Goal: Task Accomplishment & Management: Manage account settings

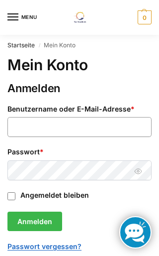
click at [13, 125] on input "Benutzername oder E-Mail-Adresse * Erforderlich" at bounding box center [79, 127] width 144 height 20
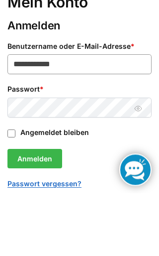
type input "**********"
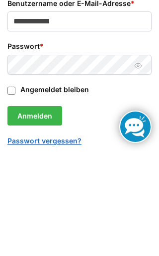
click at [144, 166] on button "Passwort anzeigen" at bounding box center [138, 171] width 15 height 10
click at [24, 212] on button "Anmelden" at bounding box center [34, 222] width 55 height 20
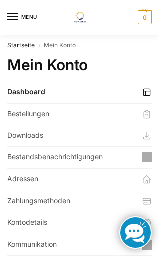
click at [21, 110] on link "Bestellungen" at bounding box center [79, 114] width 144 height 21
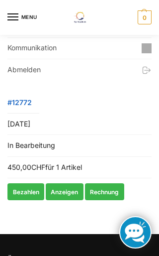
scroll to position [198, 0]
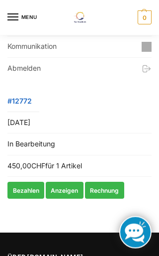
click at [64, 187] on link "Anzeigen" at bounding box center [65, 190] width 38 height 17
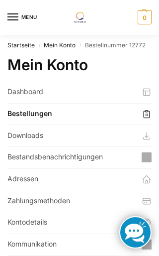
click at [17, 138] on link "Downloads" at bounding box center [79, 135] width 144 height 21
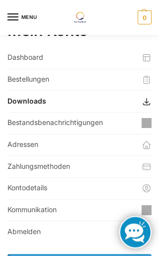
scroll to position [34, 0]
click at [18, 183] on link "Kontodetails" at bounding box center [79, 188] width 144 height 21
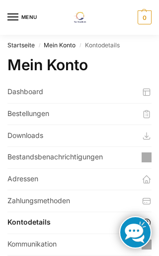
click at [18, 90] on link "Dashboard" at bounding box center [79, 92] width 144 height 21
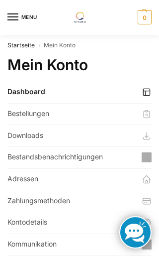
click at [24, 112] on link "Bestellungen" at bounding box center [79, 114] width 144 height 21
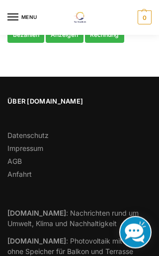
scroll to position [354, 0]
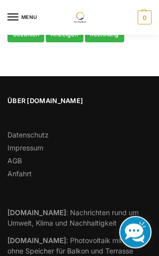
click at [15, 132] on link "Datenschutz" at bounding box center [27, 134] width 41 height 8
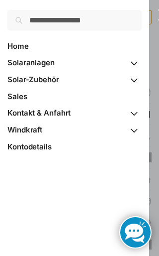
click at [36, 60] on span "Solaranlagen" at bounding box center [30, 62] width 47 height 9
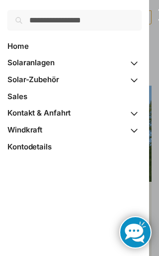
click at [132, 62] on span "Primary Navigation" at bounding box center [134, 63] width 15 height 17
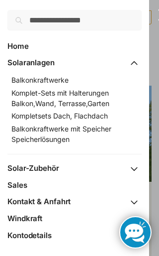
click at [19, 93] on span "Komplet-Sets mit Halterungen Balkon,Wand, Terrasse,Garten" at bounding box center [60, 98] width 98 height 19
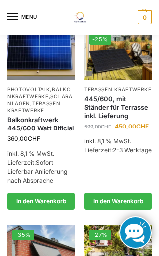
scroll to position [162, 0]
